Goal: Find specific page/section: Find specific page/section

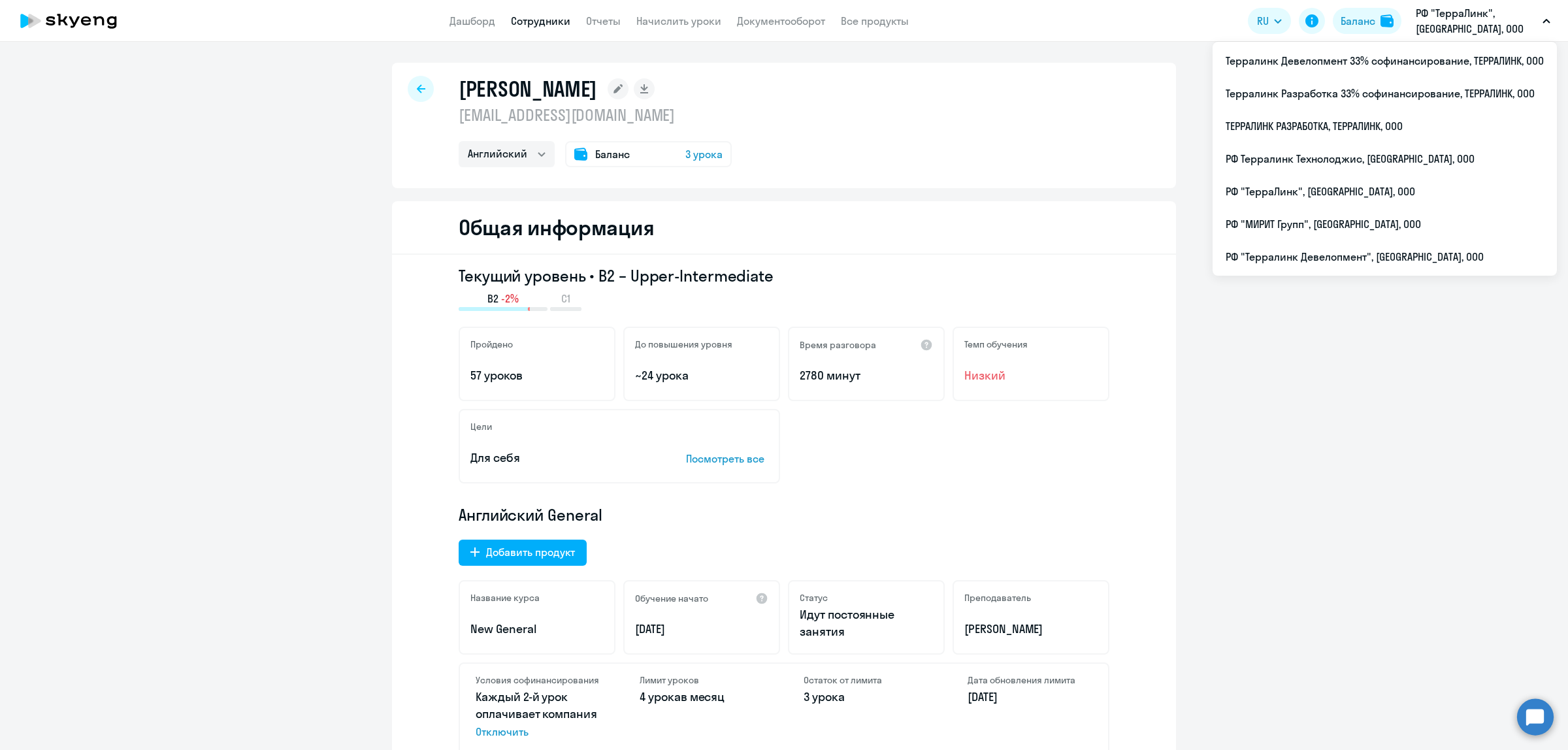
select select "english"
click at [1361, 126] on li "ТЕРРАЛИНК РАЗРАБОТКА, ТЕРРАЛИНК, ООО" at bounding box center [1384, 125] width 344 height 32
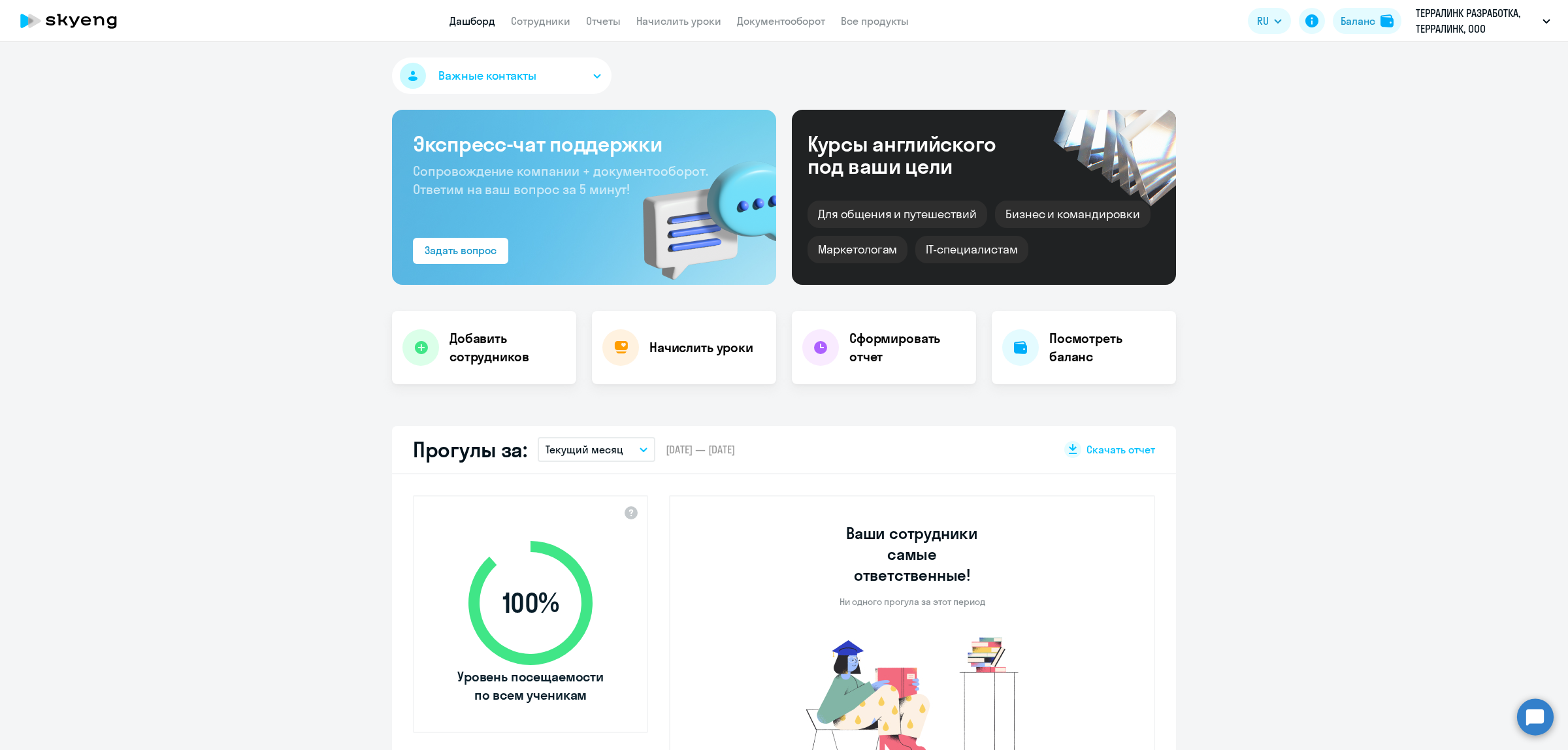
click at [572, 17] on nav "Дашборд Сотрудники Отчеты Начислить уроки Документооборот Все продукты" at bounding box center [679, 21] width 459 height 17
click at [562, 17] on link "Сотрудники" at bounding box center [540, 21] width 60 height 13
select select "30"
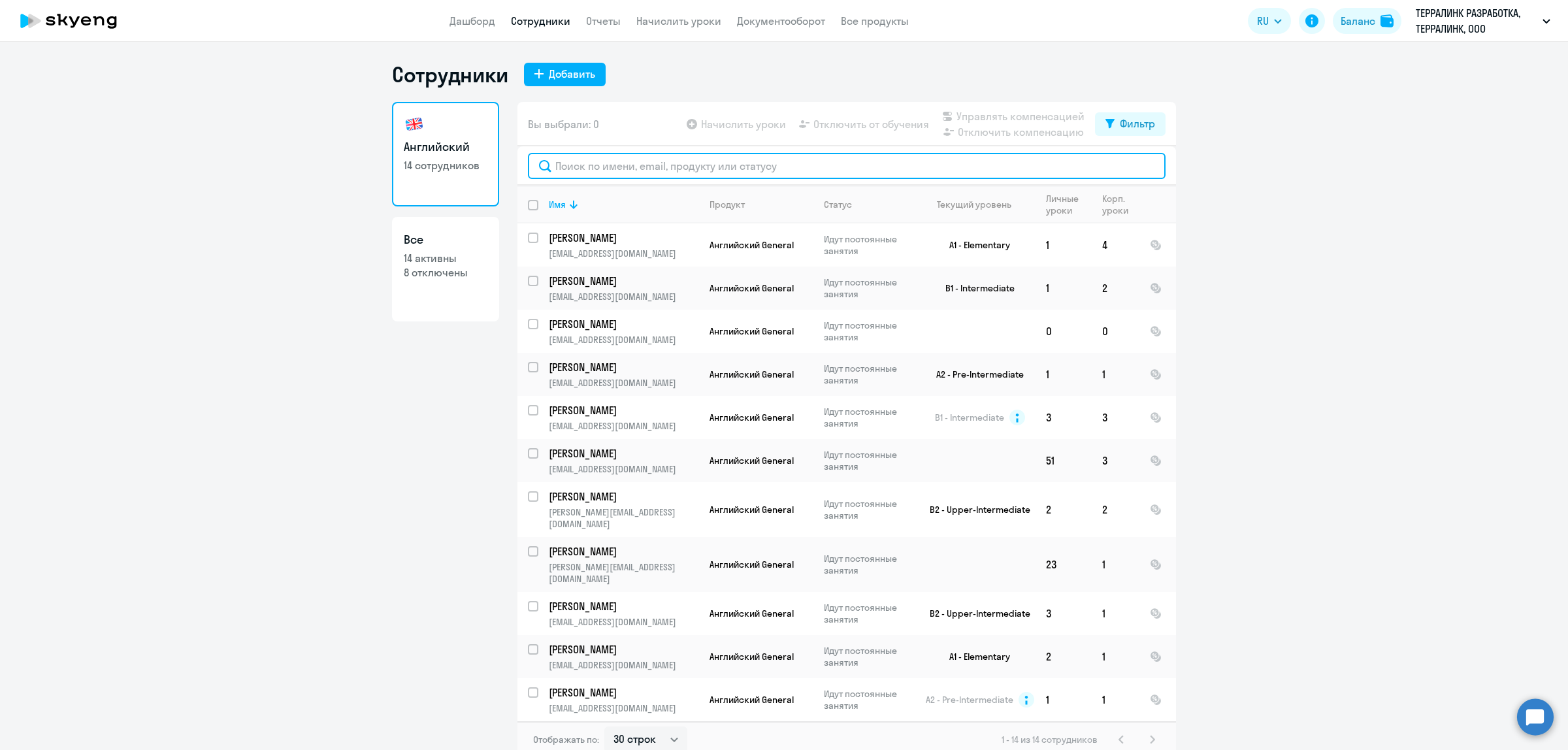
click at [674, 178] on input "text" at bounding box center [846, 165] width 638 height 26
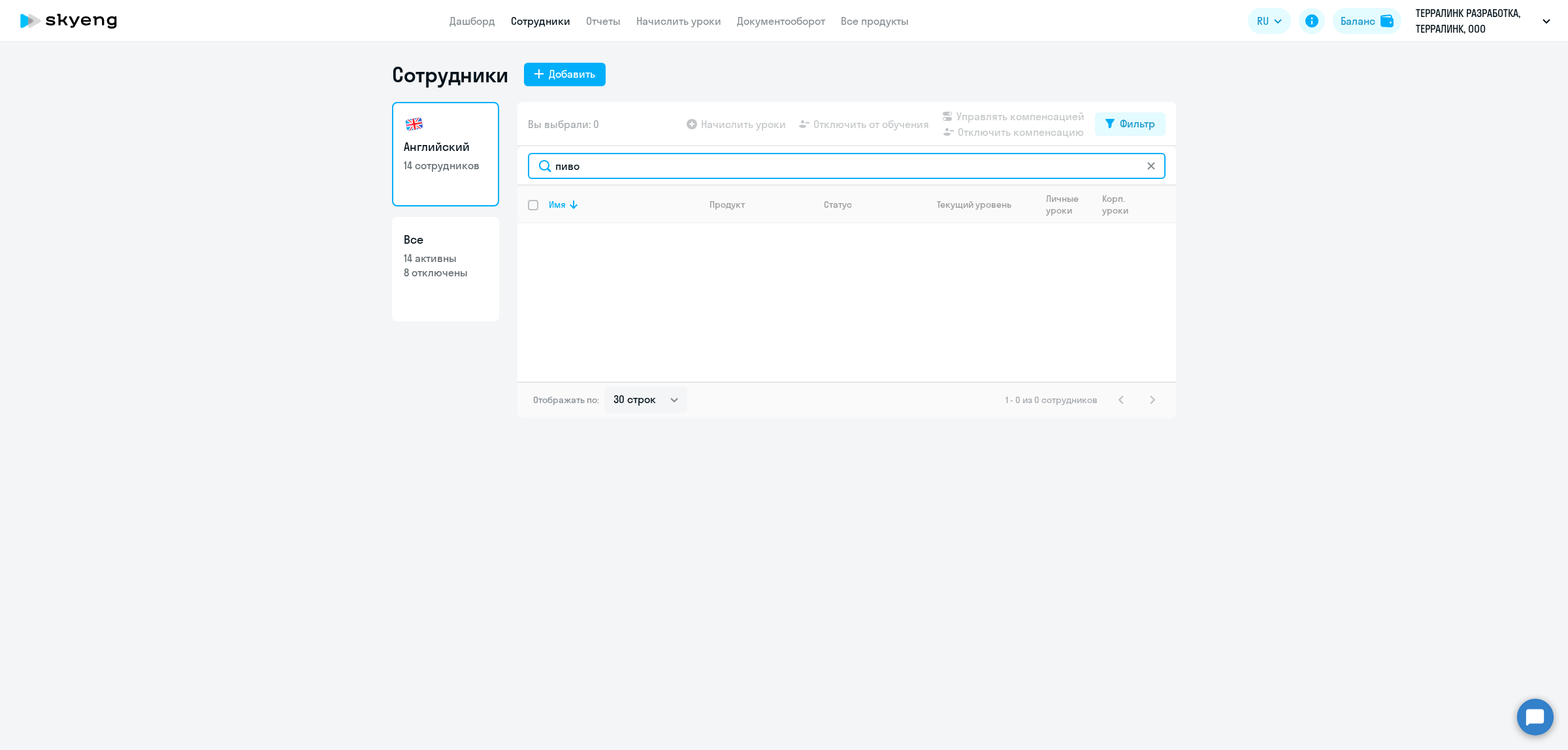
type input "пиво"
